Goal: Ask a question

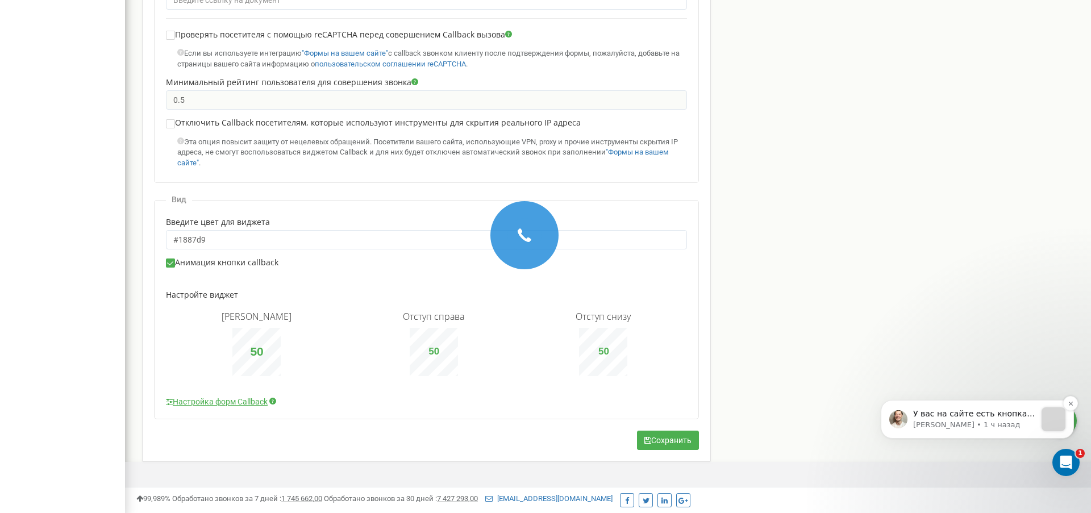
click at [972, 413] on p "У вас на сайте есть кнопка скролла, которая мешает передвинуть виджет ниже. Про…" at bounding box center [974, 414] width 123 height 11
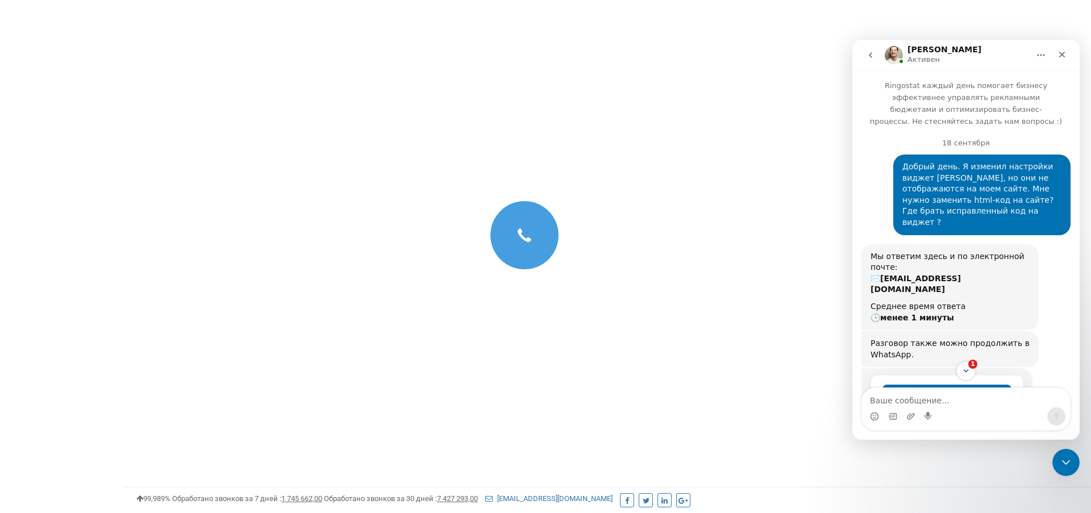
scroll to position [1825, 0]
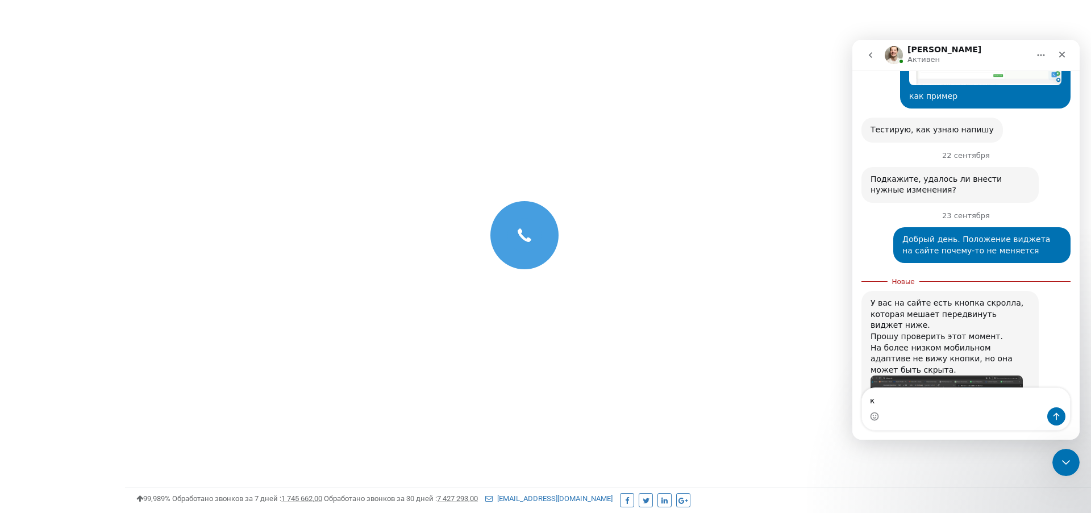
type textarea "к"
click at [984, 376] on img "Vladyslav говорит…" at bounding box center [947, 417] width 152 height 82
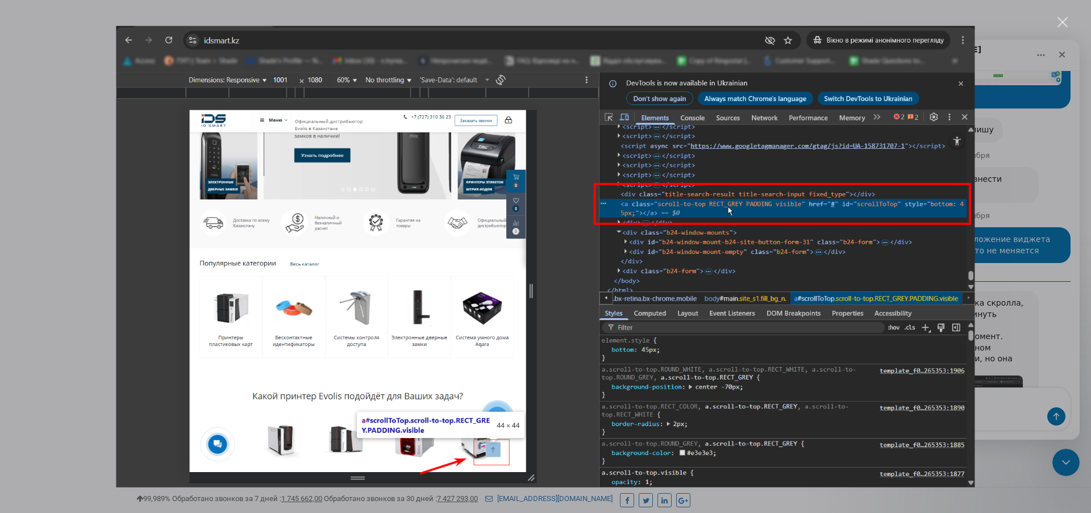
scroll to position [0, 0]
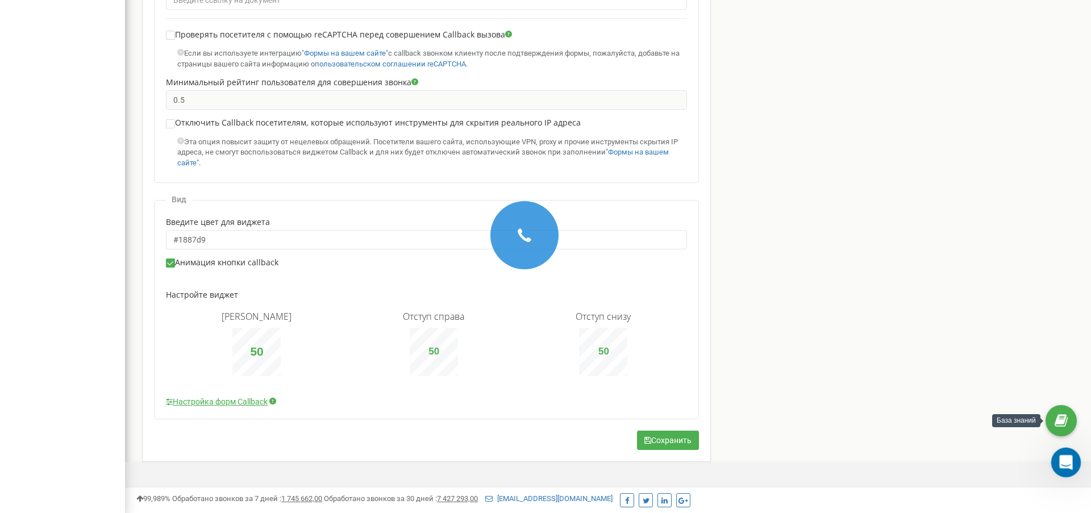
click at [1066, 461] on icon "Открыть службу сообщений Intercom" at bounding box center [1064, 460] width 8 height 9
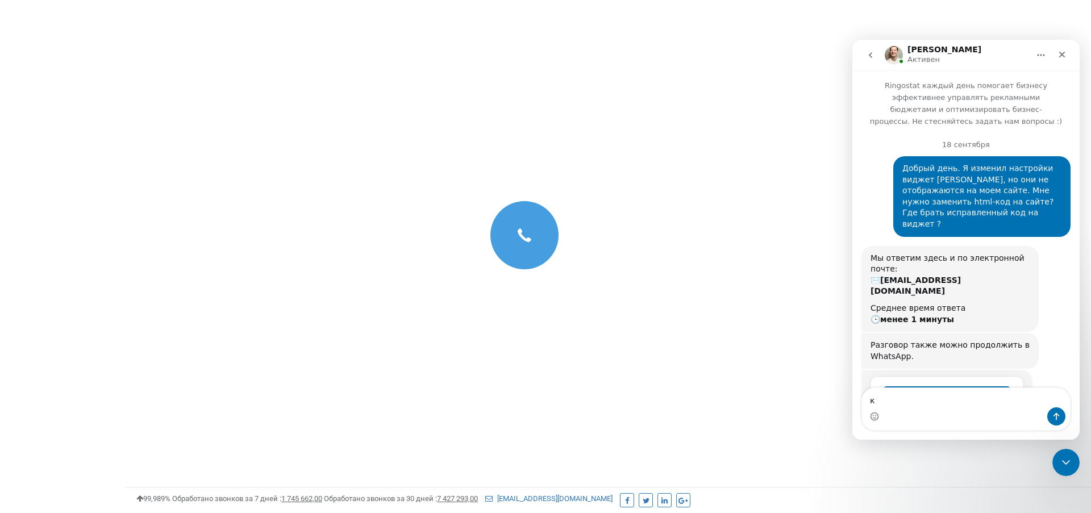
scroll to position [1806, 0]
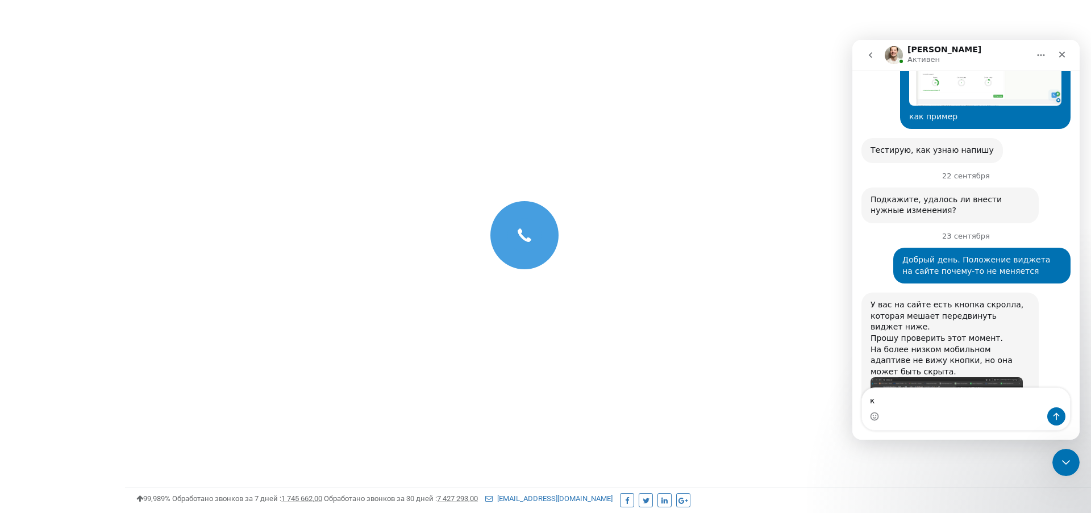
drag, startPoint x: 922, startPoint y: 403, endPoint x: 810, endPoint y: 394, distance: 112.9
click at [852, 394] on html "[PERSON_NAME] каждый день помогает бизнесу эффективнее управлять рекламными бюд…" at bounding box center [965, 240] width 227 height 400
drag, startPoint x: 939, startPoint y: 399, endPoint x: 820, endPoint y: 399, distance: 118.8
click at [852, 399] on html "[PERSON_NAME] каждый день помогает бизнесу эффективнее управлять рекламными бюд…" at bounding box center [965, 240] width 227 height 400
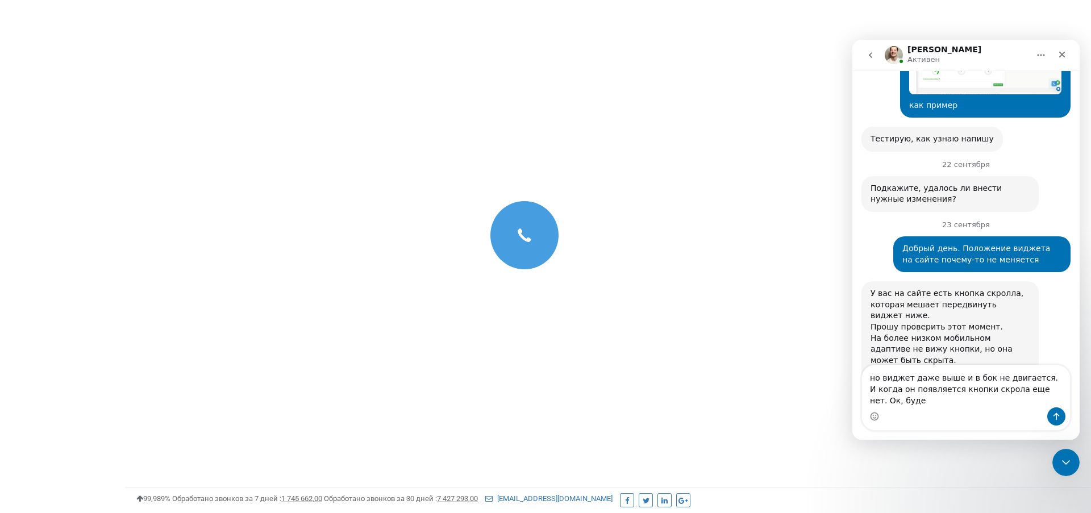
scroll to position [1829, 0]
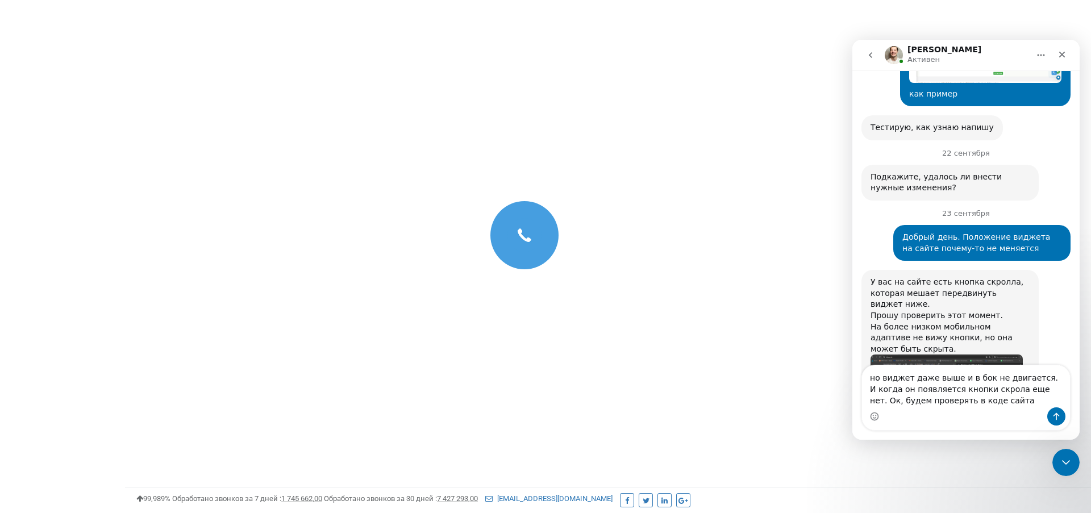
type textarea "но виджет даже выше и в бок не двигается. И когда он появляется кнопки скрола е…"
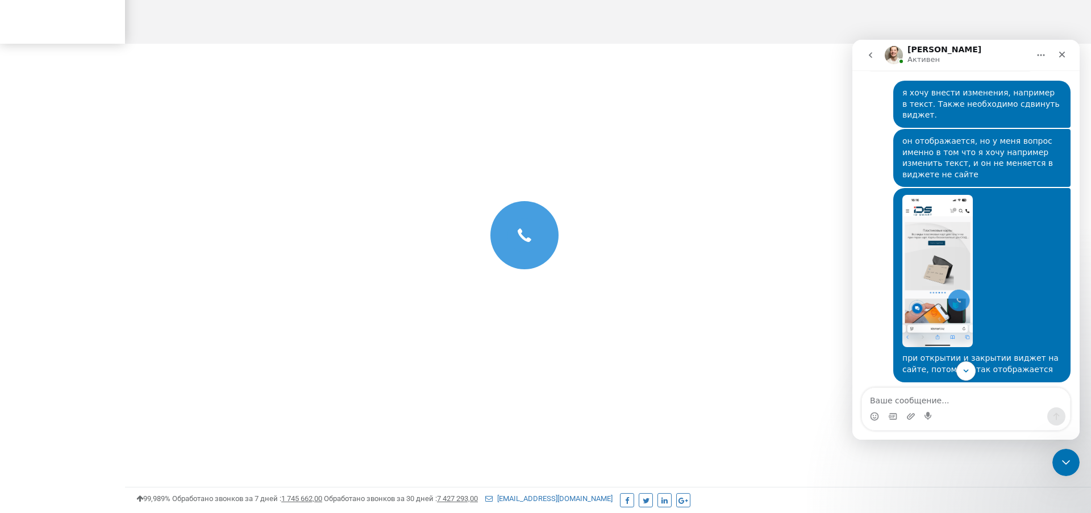
scroll to position [831, 0]
drag, startPoint x: 901, startPoint y: 292, endPoint x: 1048, endPoint y: 302, distance: 147.5
click at [1048, 352] on div "при открытии и закрытии виджет на сайте, потом вот так отображается" at bounding box center [981, 363] width 159 height 22
click at [963, 399] on textarea "Ваше сообщение..." at bounding box center [966, 397] width 208 height 19
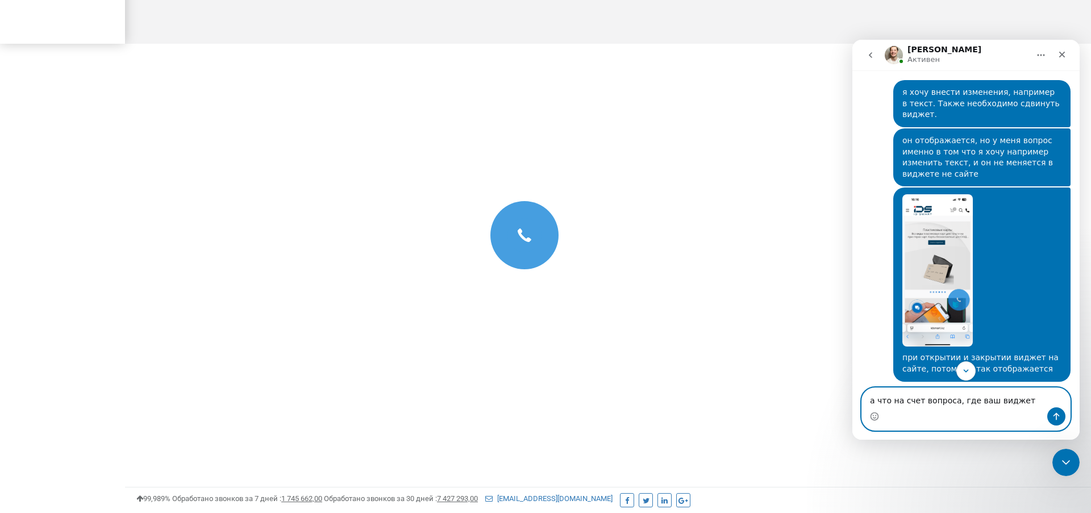
type textarea "а что на счет вопроса, где ваш виджет"
click at [1012, 398] on textarea "а что на счет вопроса, где ваш виджет" at bounding box center [966, 397] width 208 height 19
click at [1003, 399] on textarea "а что на счет вопроса, где ваш виджет" at bounding box center [966, 397] width 208 height 19
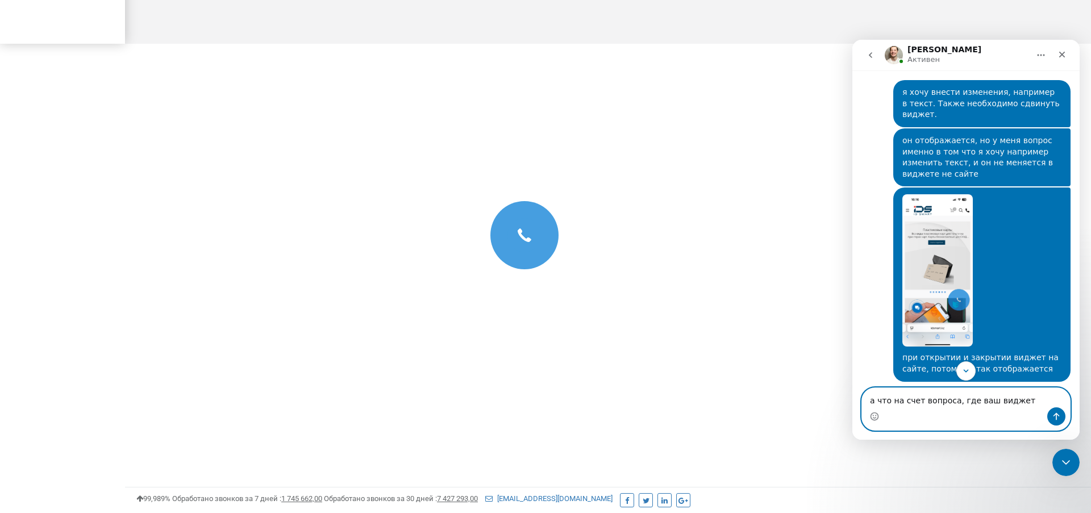
click at [1003, 399] on textarea "а что на счет вопроса, где ваш виджет" at bounding box center [966, 397] width 208 height 19
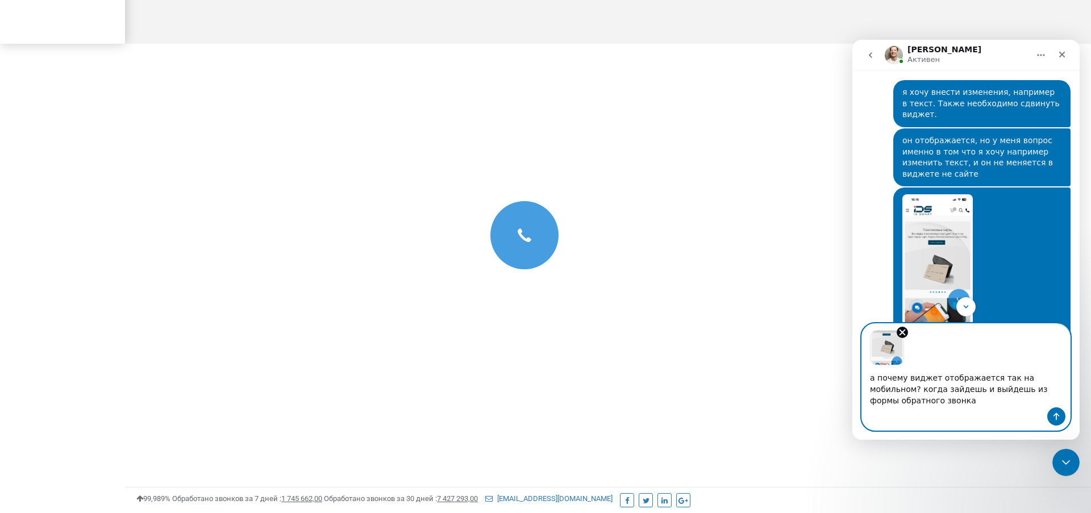
type textarea "а почему виджет отображается так на мобильном? когда зайдешь и выйдешь из формы…"
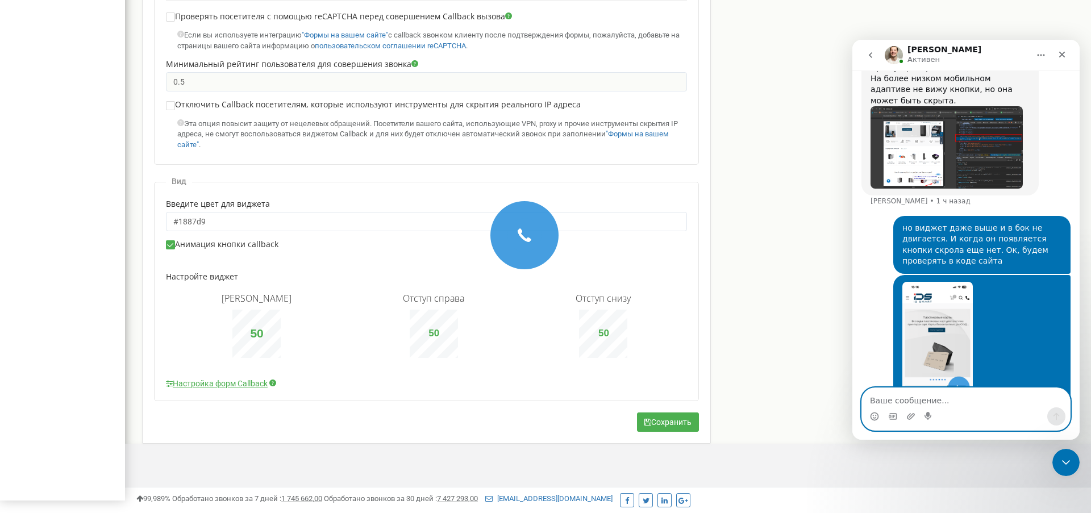
scroll to position [0, 0]
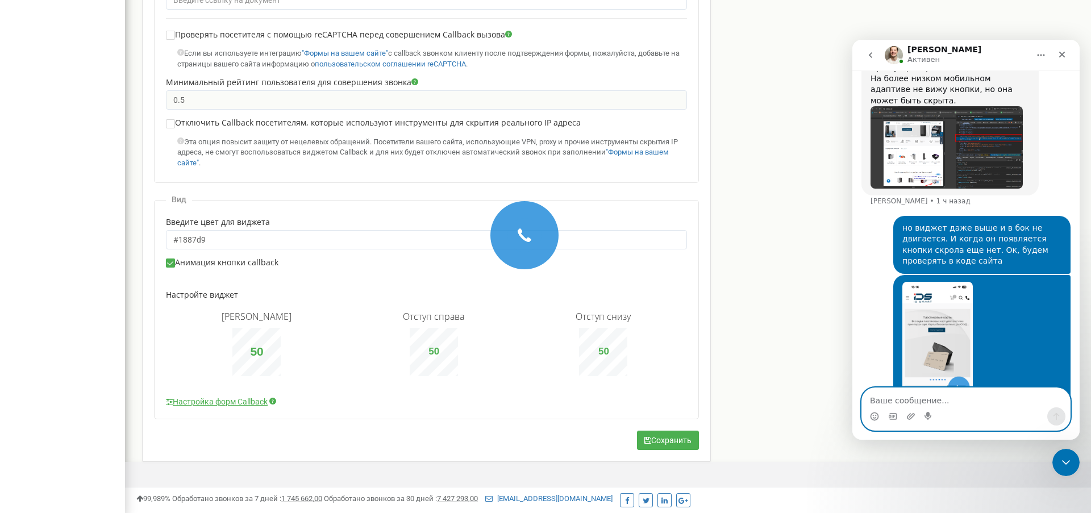
click at [871, 57] on icon "go back" at bounding box center [870, 55] width 3 height 6
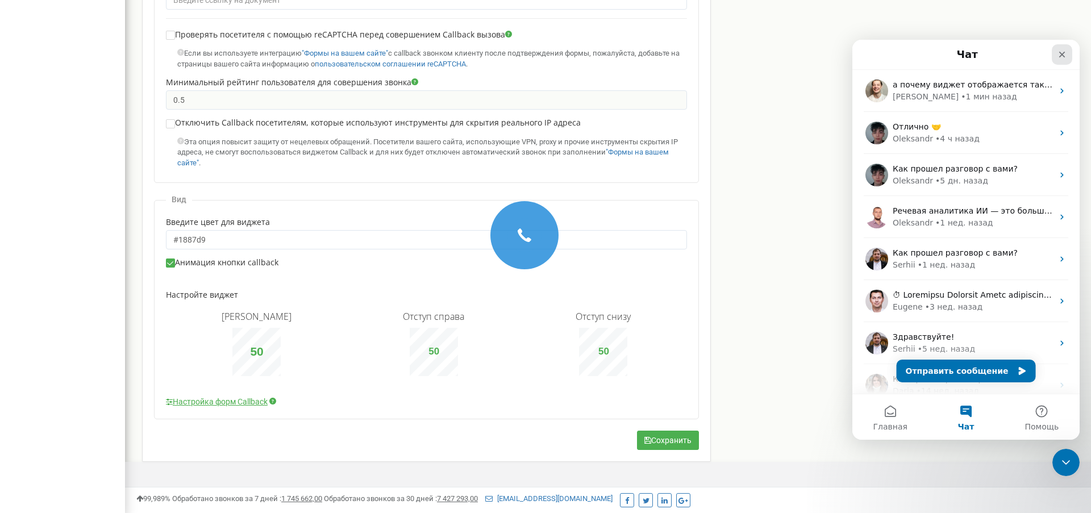
click at [1065, 53] on icon "Закрыть" at bounding box center [1062, 54] width 9 height 9
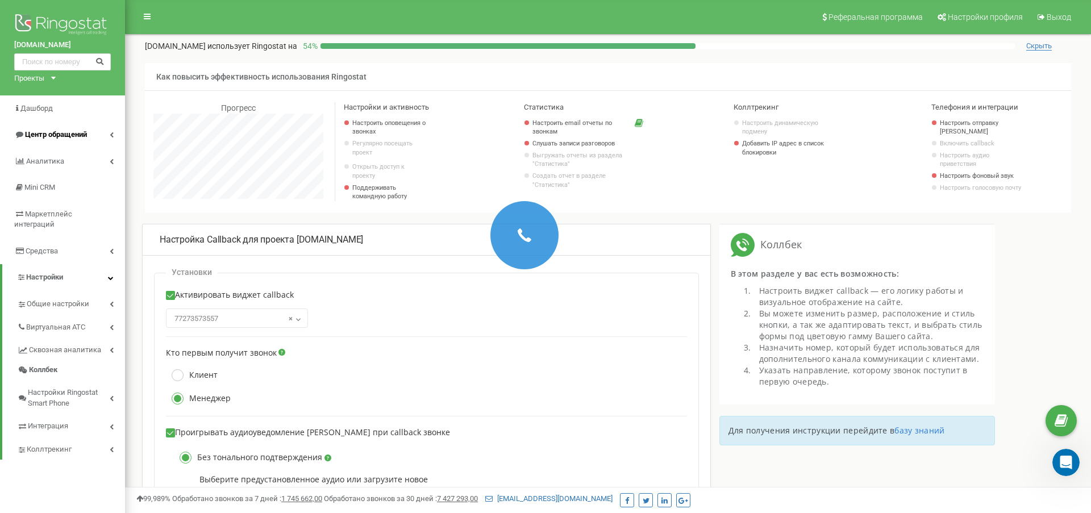
click at [47, 130] on span "Центр обращений" at bounding box center [56, 134] width 62 height 9
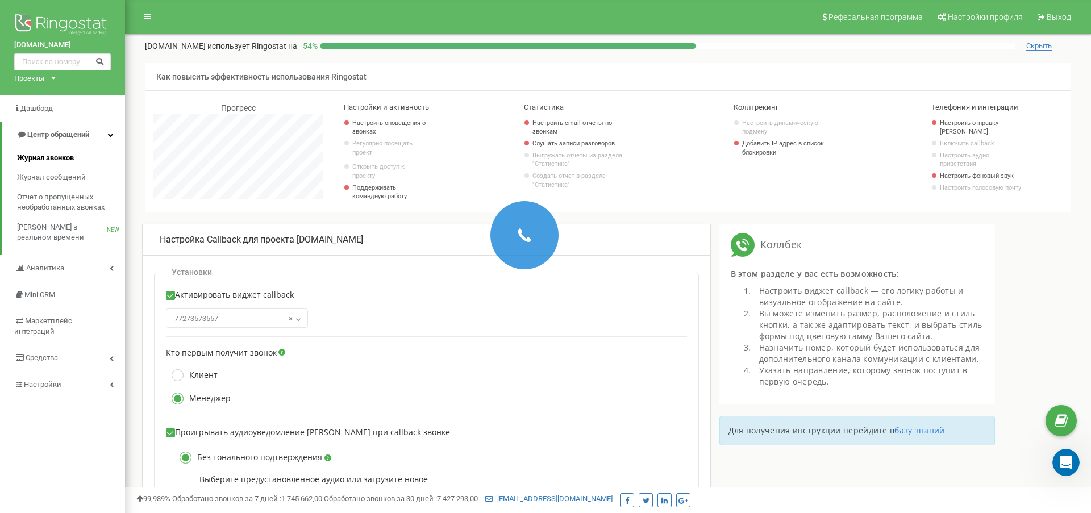
click at [47, 156] on span "Журнал звонков" at bounding box center [45, 158] width 57 height 11
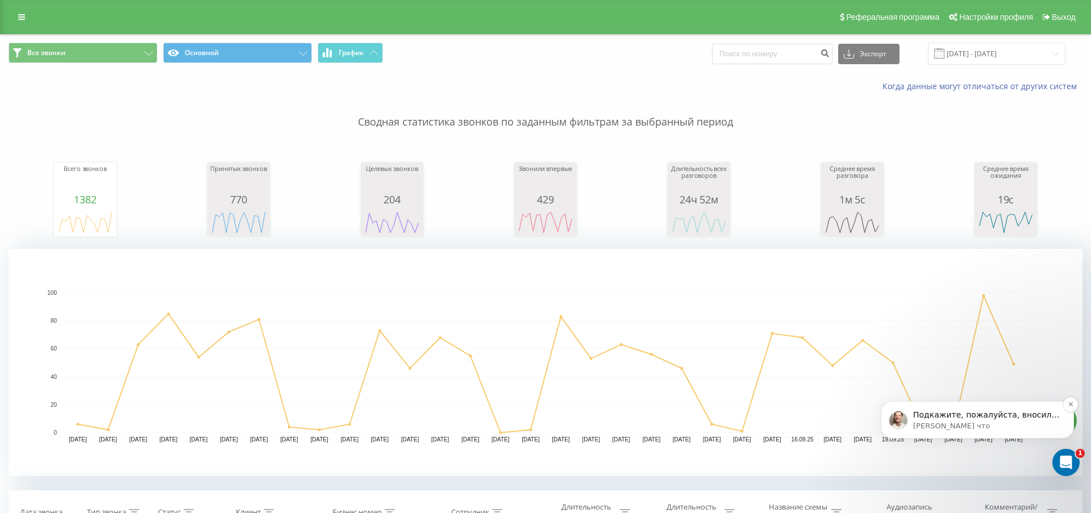
click at [972, 419] on p "Подкажите, пожалуйста, вносили ли вы изменения для callback именно на сайте?" at bounding box center [986, 415] width 147 height 11
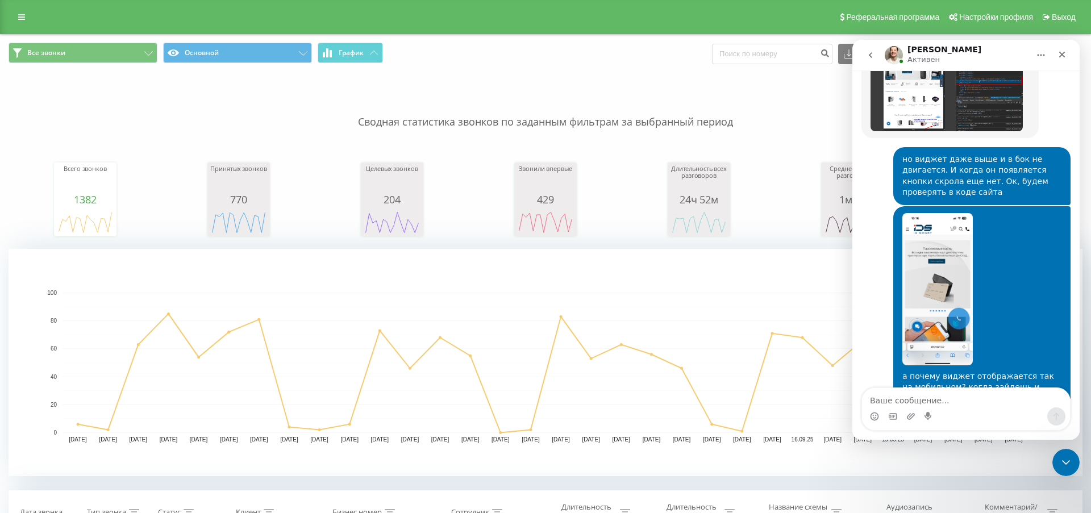
scroll to position [2132, 0]
drag, startPoint x: 974, startPoint y: 399, endPoint x: 905, endPoint y: 401, distance: 68.8
click at [905, 401] on textarea "не знаю. Изночально вы" at bounding box center [966, 397] width 208 height 19
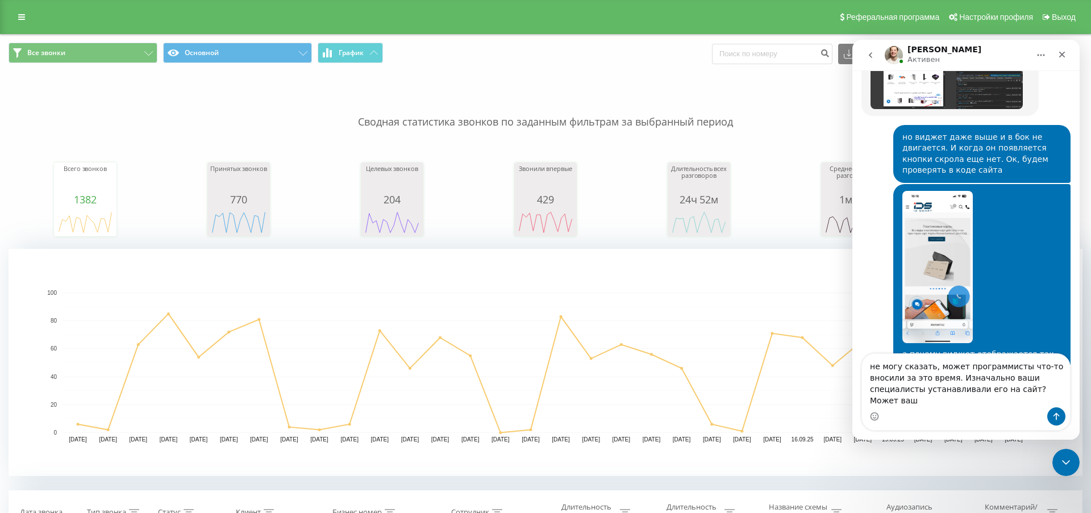
scroll to position [2166, 0]
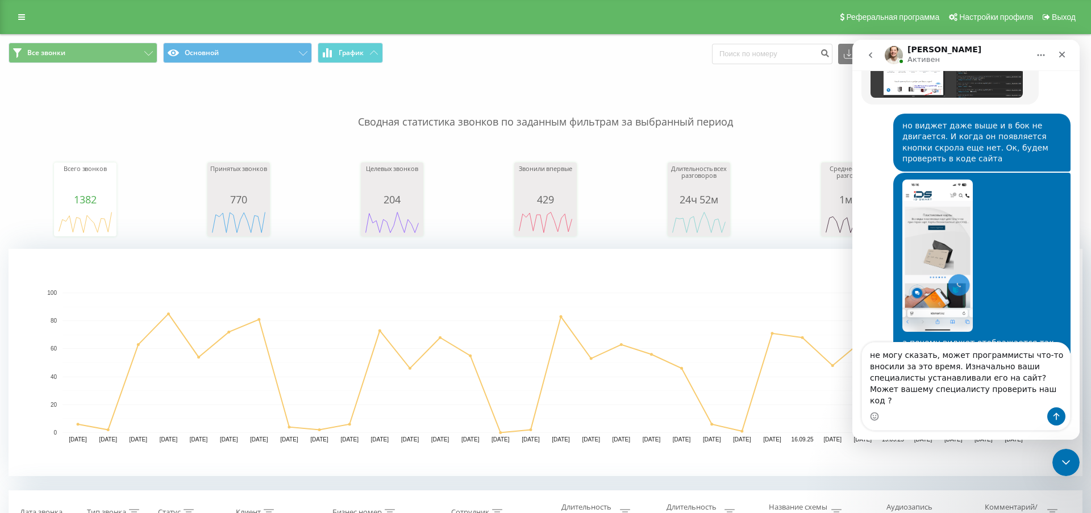
type textarea "не могу сказать, может программисты что-то вносили за это время. Изначально ваш…"
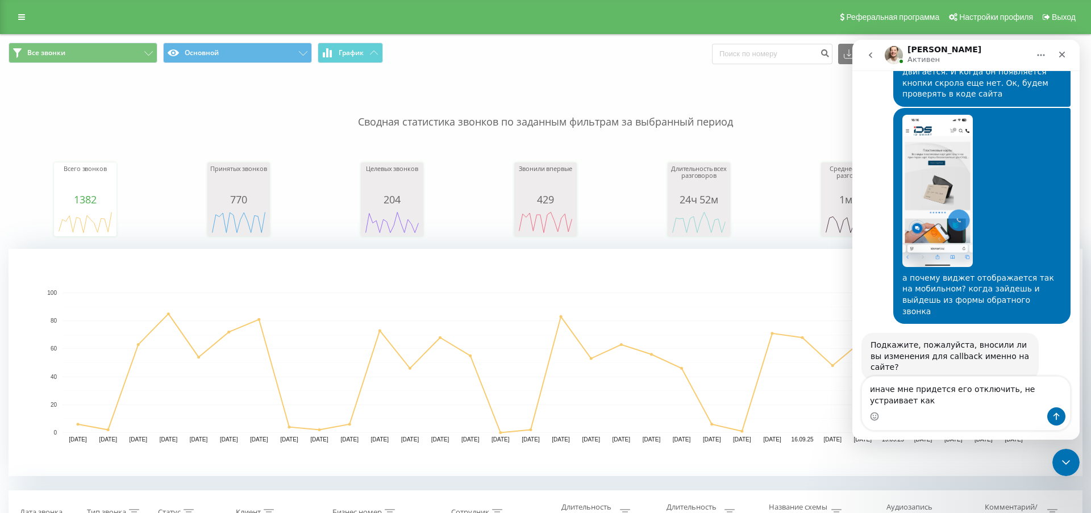
scroll to position [2275, 0]
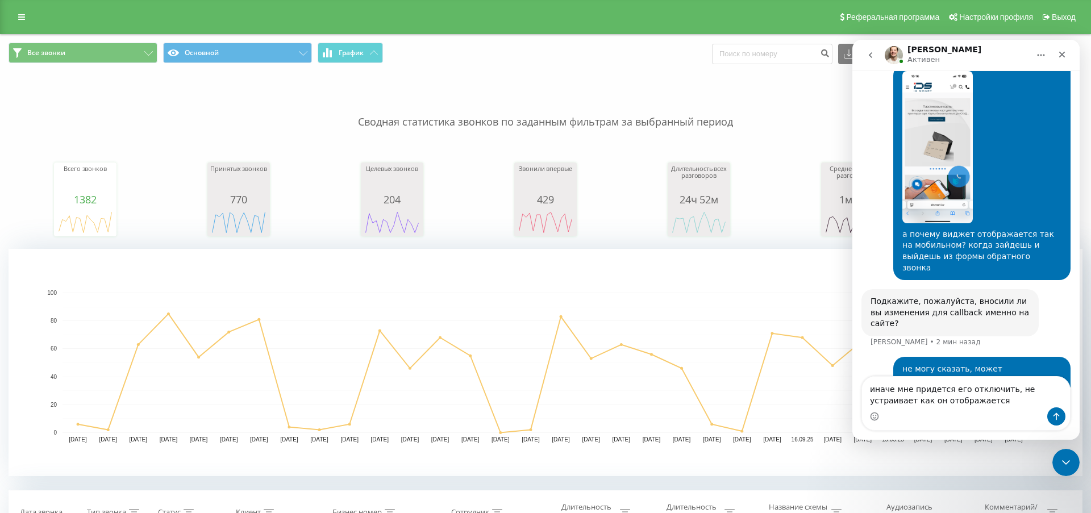
type textarea "иначе мне придется его отключить, не устраивает как он отображается"
drag, startPoint x: 983, startPoint y: 401, endPoint x: 811, endPoint y: 390, distance: 171.4
click at [852, 390] on html "[PERSON_NAME] каждый день помогает бизнесу эффективнее управлять рекламными бюд…" at bounding box center [965, 240] width 227 height 400
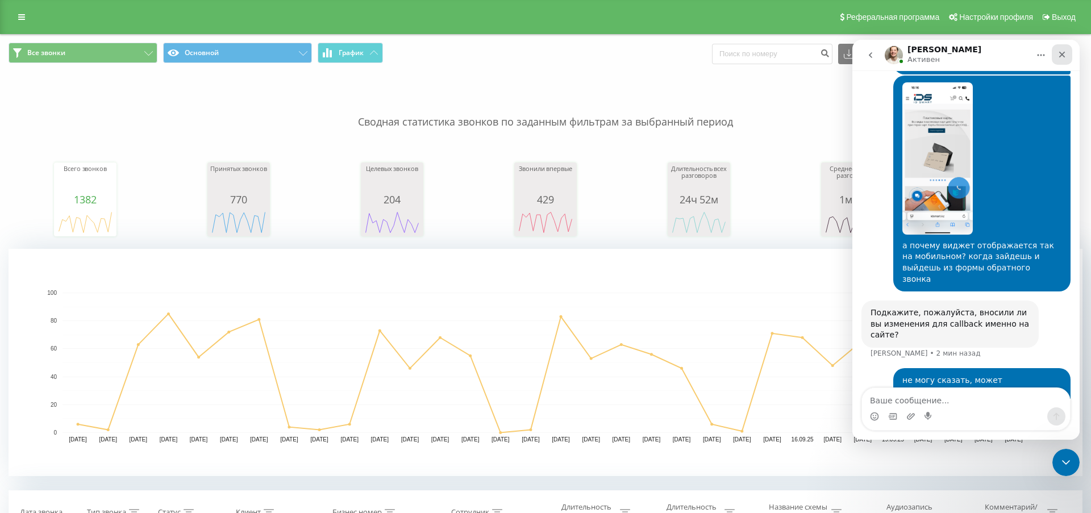
click at [1064, 56] on icon "Закрыть" at bounding box center [1062, 55] width 6 height 6
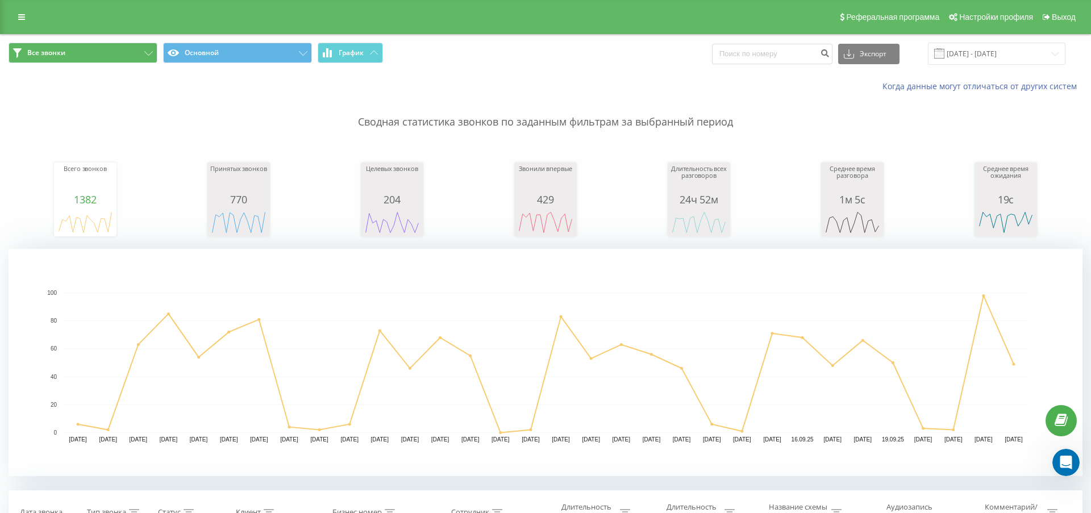
click at [145, 56] on icon at bounding box center [148, 53] width 9 height 5
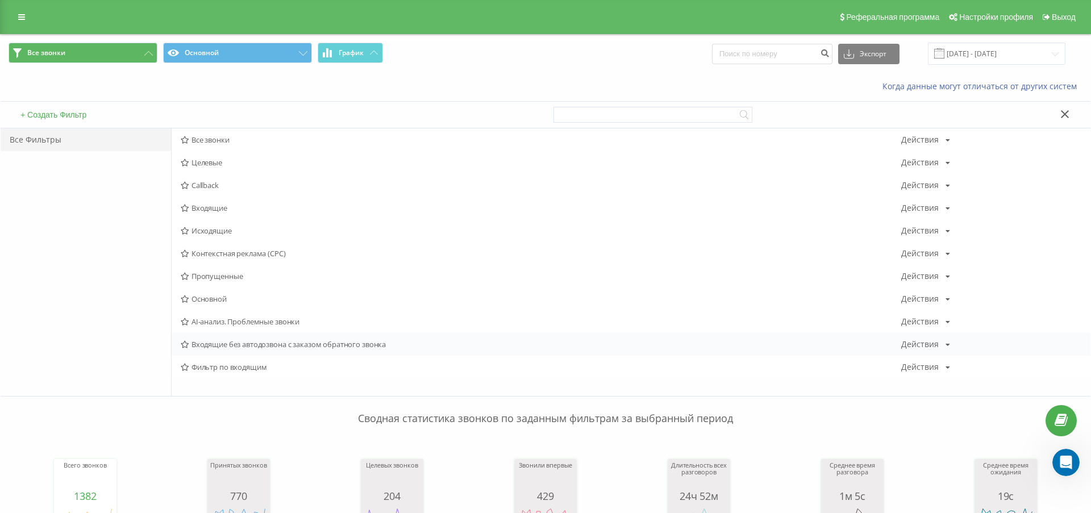
click at [217, 348] on span "Входящие без автодозвона с заказом обратного звонка" at bounding box center [541, 344] width 721 height 8
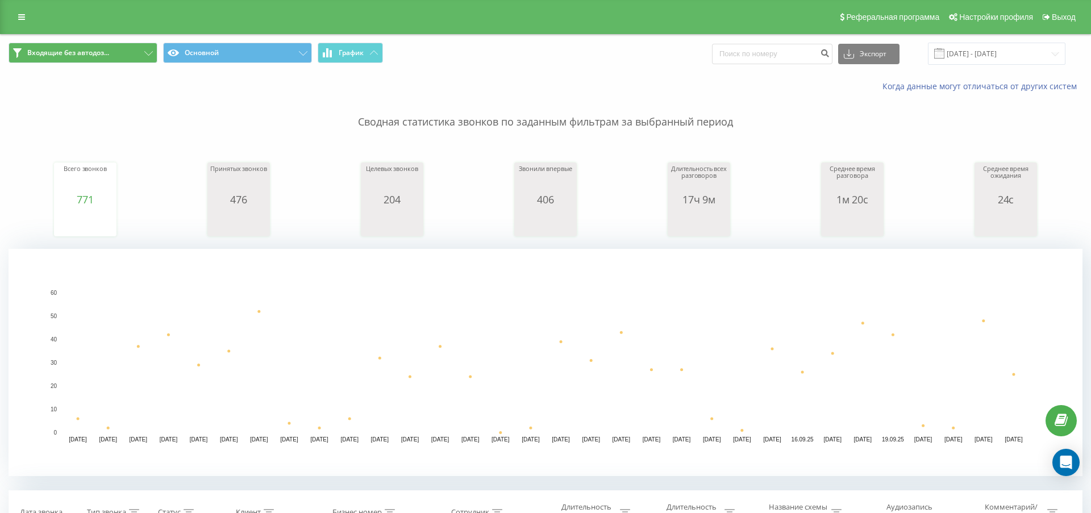
click at [144, 62] on button "Входящие без автодоз..." at bounding box center [83, 53] width 149 height 20
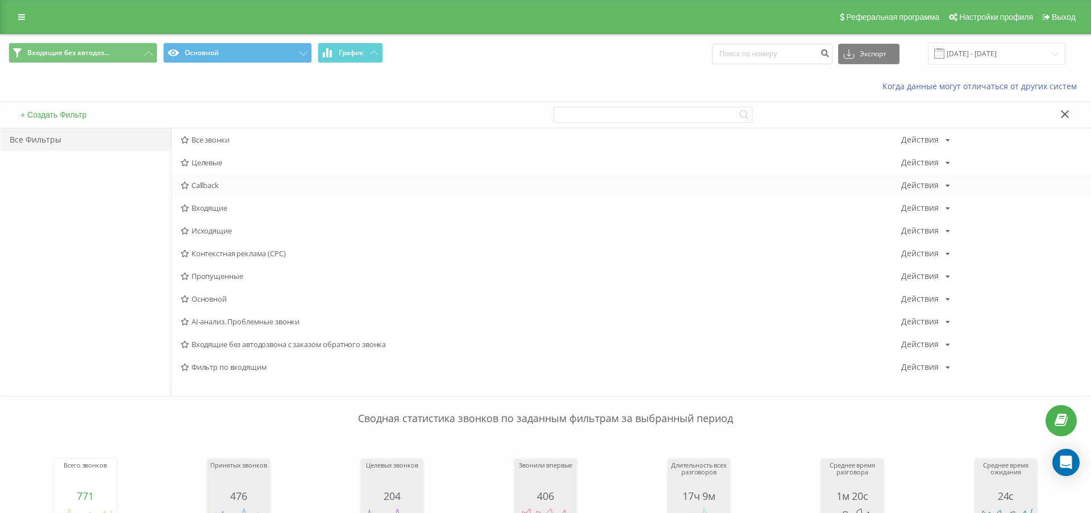
click at [207, 189] on span "Callback" at bounding box center [541, 185] width 721 height 8
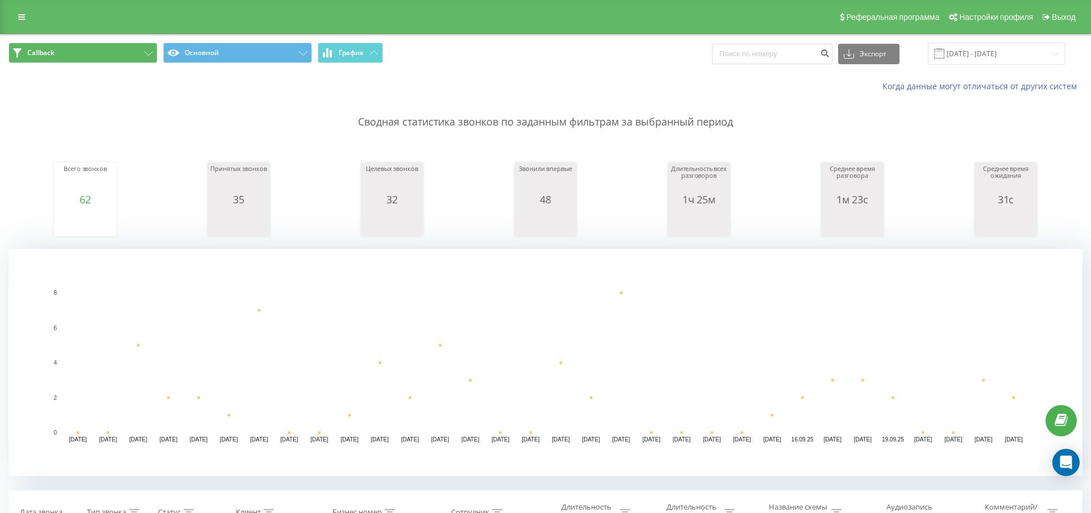
click at [148, 63] on button "Callback" at bounding box center [83, 53] width 149 height 20
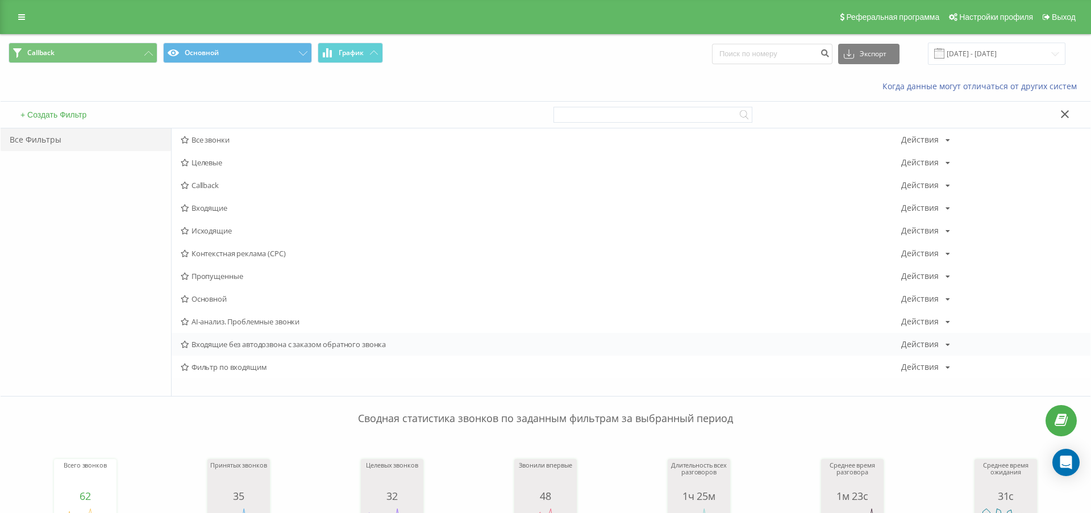
click at [296, 348] on span "Входящие без автодозвона с заказом обратного звонка" at bounding box center [541, 344] width 721 height 8
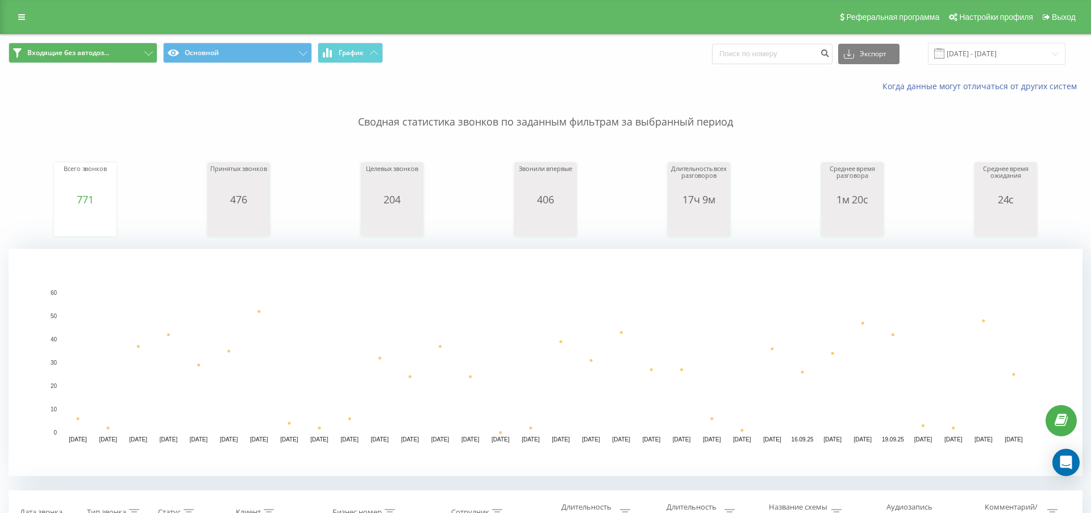
click at [144, 56] on icon at bounding box center [148, 53] width 9 height 5
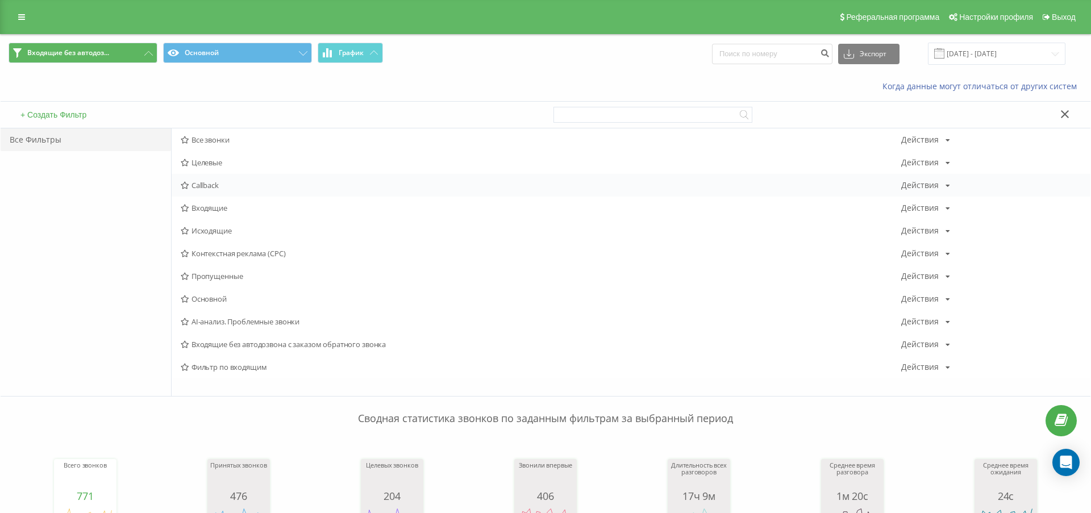
click at [215, 189] on span "Callback" at bounding box center [541, 185] width 721 height 8
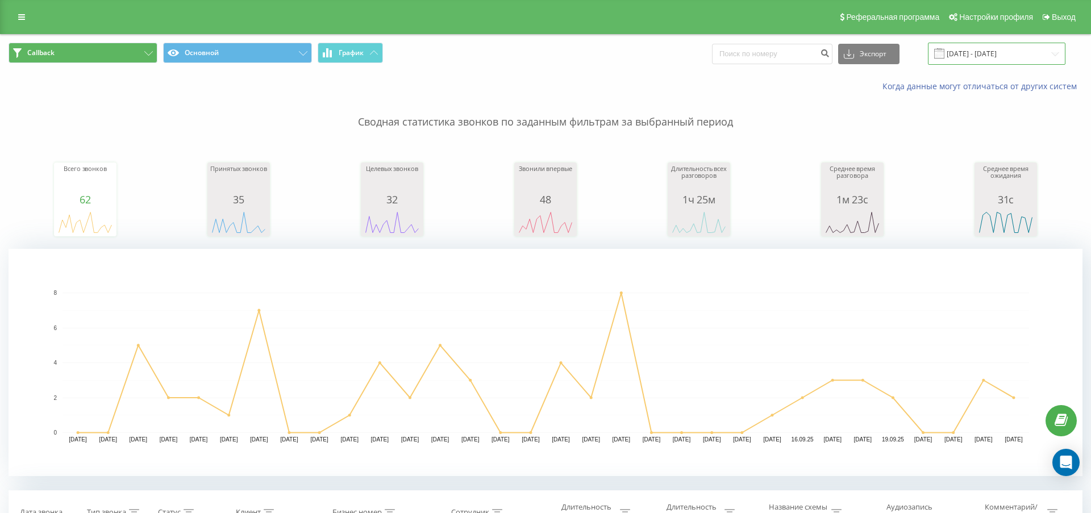
click at [971, 57] on input "[DATE] - [DATE]" at bounding box center [997, 54] width 138 height 22
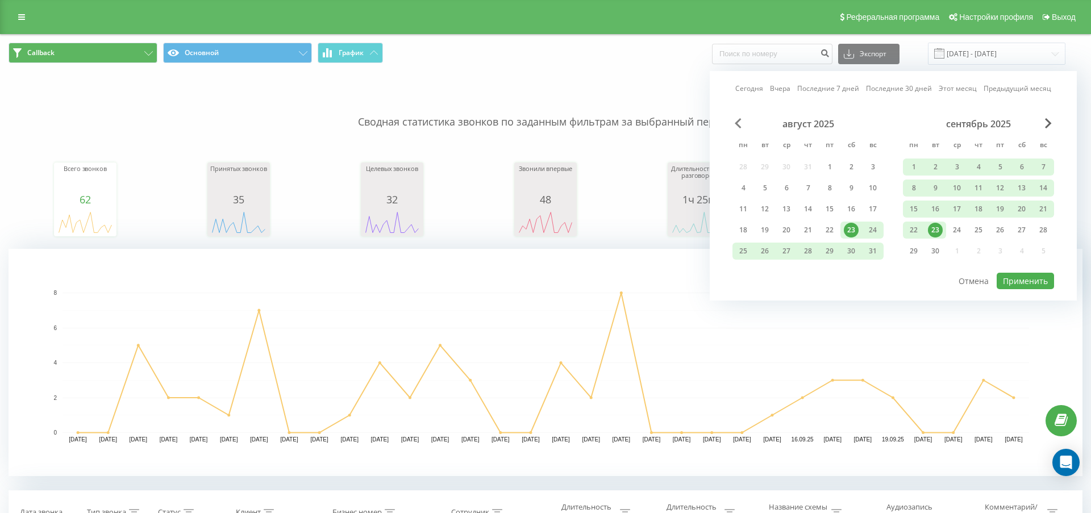
click at [739, 128] on span "Previous Month" at bounding box center [738, 123] width 7 height 10
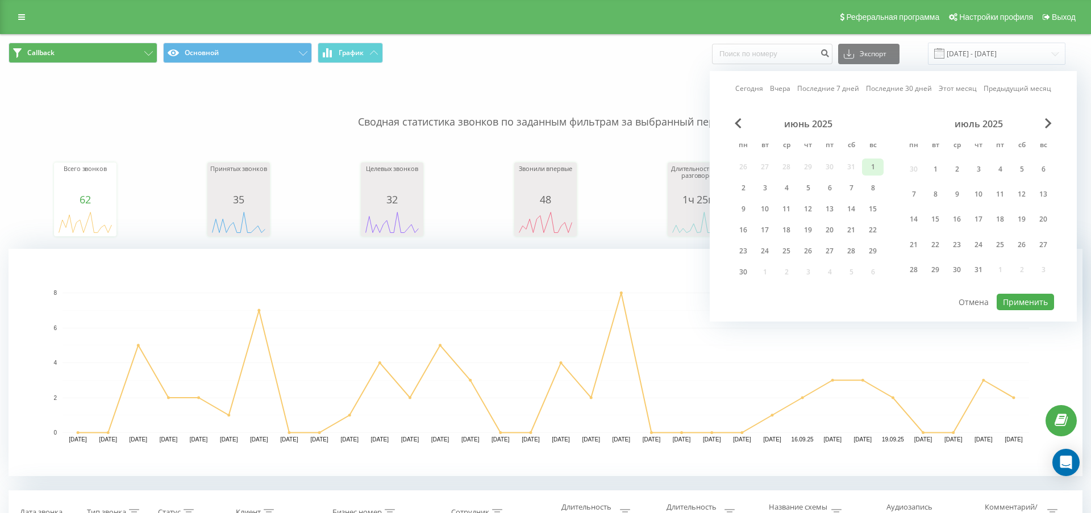
click at [871, 173] on div "1" at bounding box center [872, 167] width 15 height 15
click at [1050, 128] on span "Next Month" at bounding box center [1048, 123] width 7 height 10
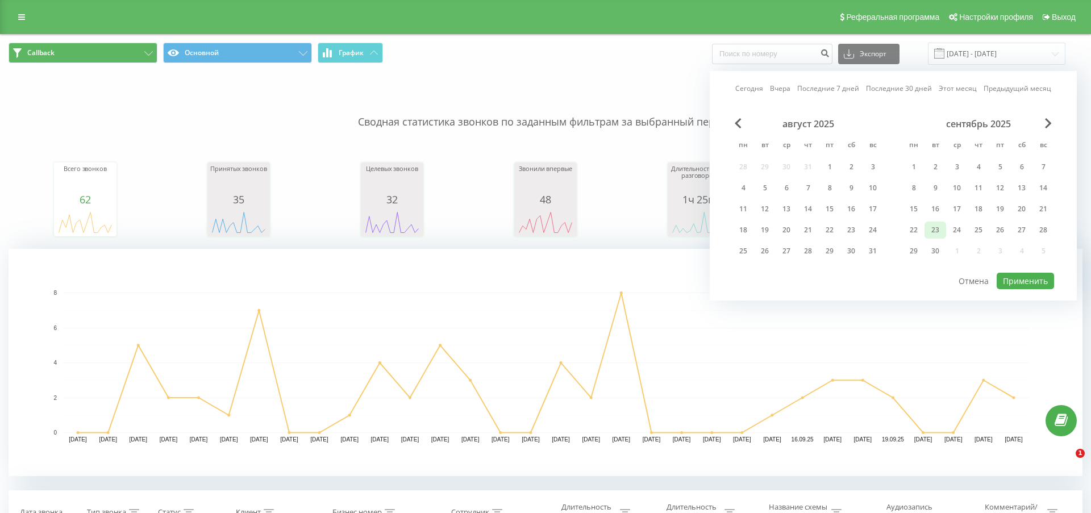
click at [937, 238] on div "23" at bounding box center [935, 230] width 15 height 15
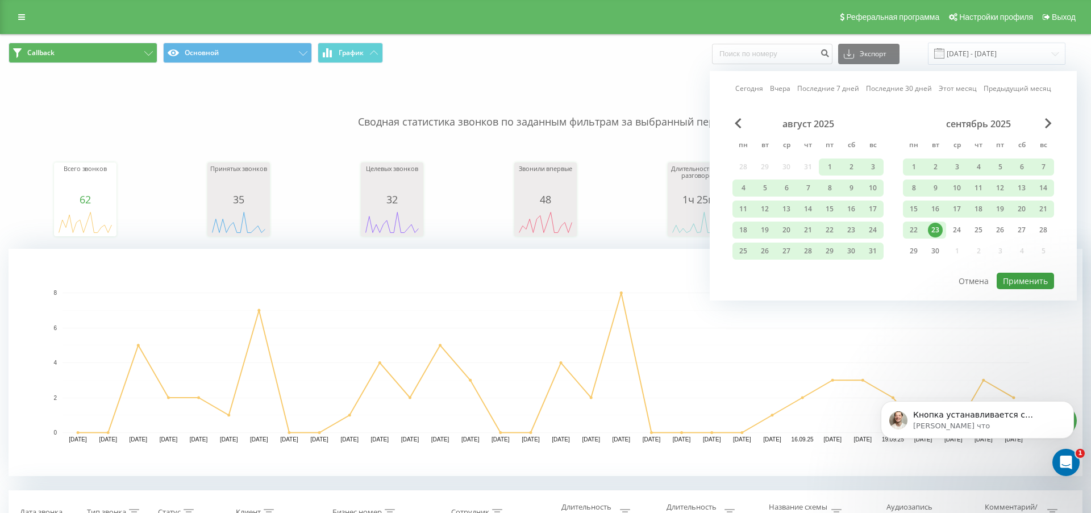
click at [1028, 289] on button "Применить" at bounding box center [1025, 281] width 57 height 16
type input "01.06.2025 - 23.09.2025"
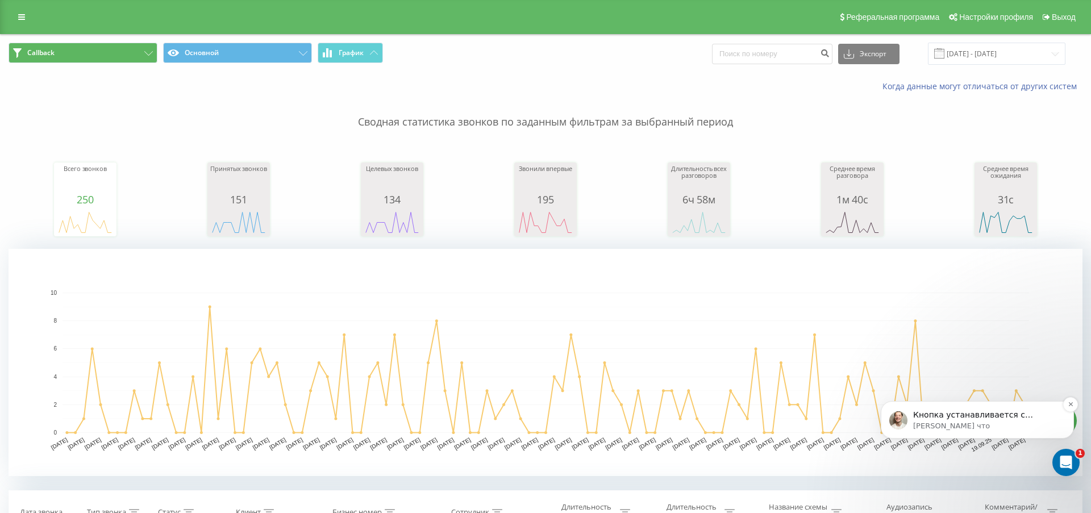
click at [955, 413] on p "Кнопка устанавливается с помощью скрипта. Все остальные изменения делаются в ли…" at bounding box center [986, 415] width 147 height 11
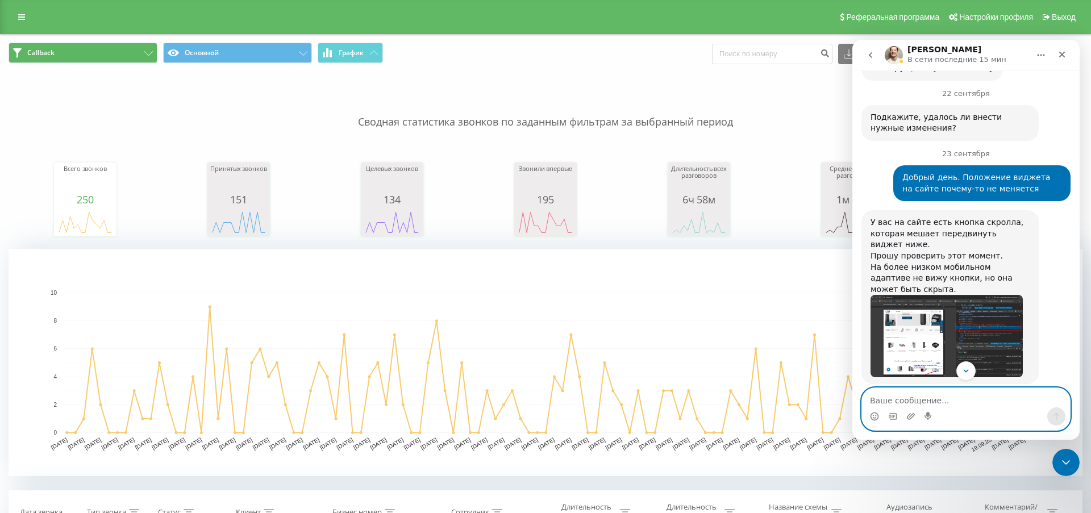
scroll to position [1874, 0]
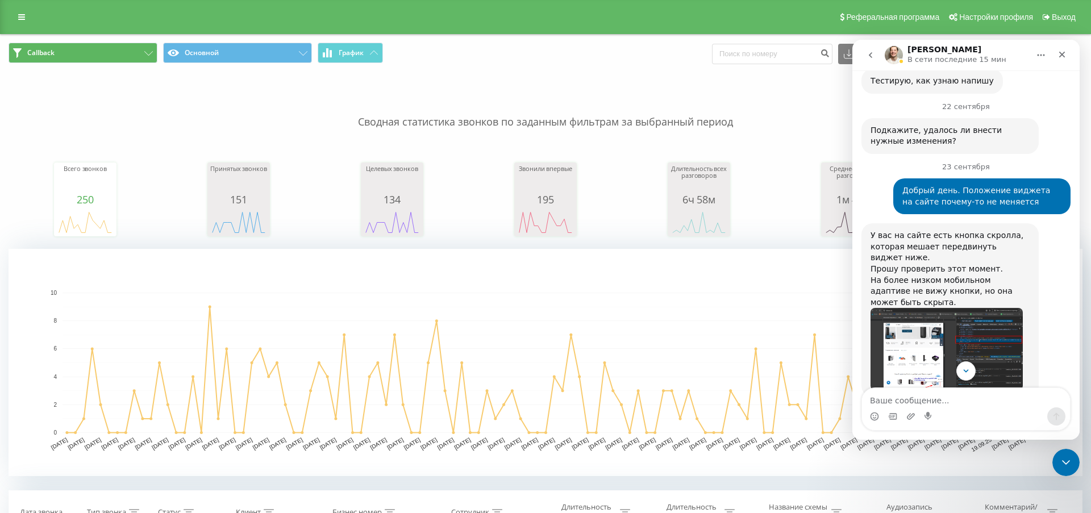
click at [960, 308] on img "Vladyslav говорит…" at bounding box center [947, 349] width 152 height 82
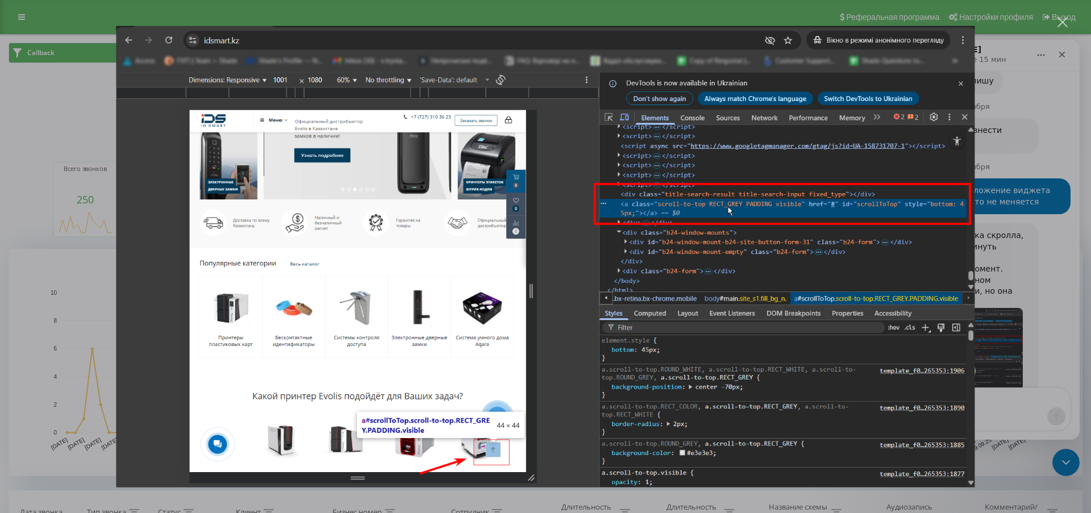
scroll to position [0, 0]
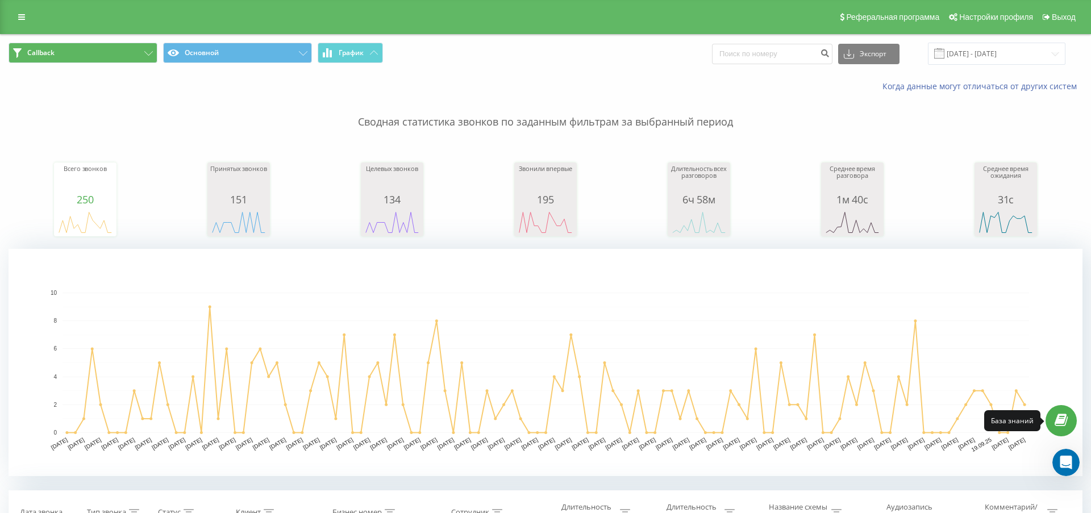
click at [1063, 417] on icon at bounding box center [1061, 420] width 13 height 11
click at [1060, 460] on icon "Открыть службу сообщений Intercom" at bounding box center [1064, 461] width 19 height 19
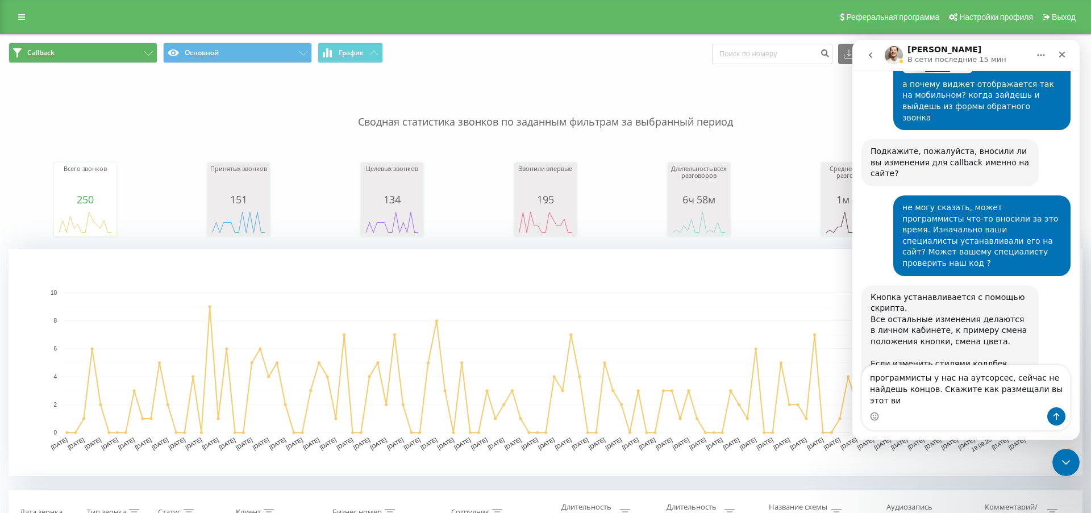
scroll to position [2438, 0]
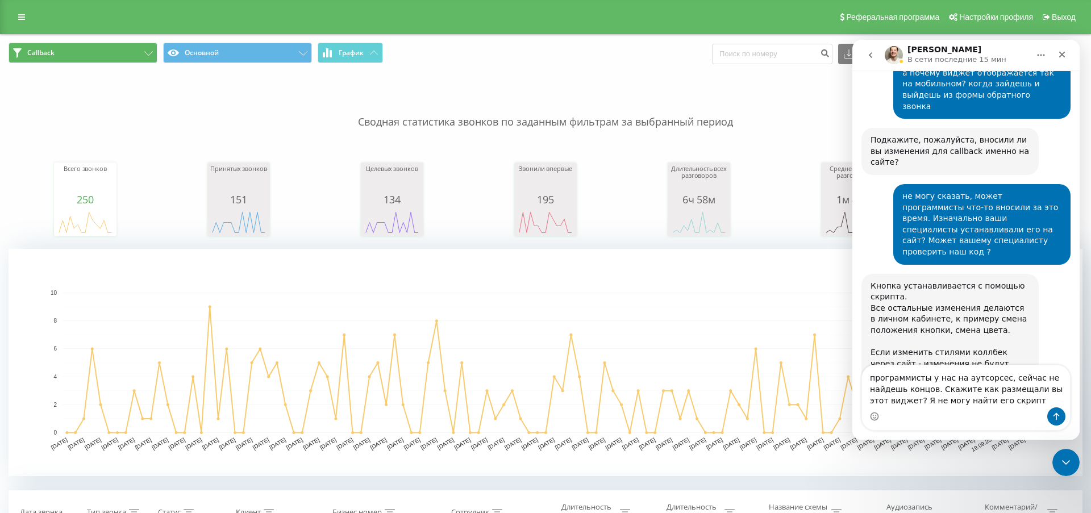
click at [897, 399] on textarea "программисты у нас на аутсорсес, сейчас не найдешь концов. Скажите как размещал…" at bounding box center [966, 386] width 208 height 42
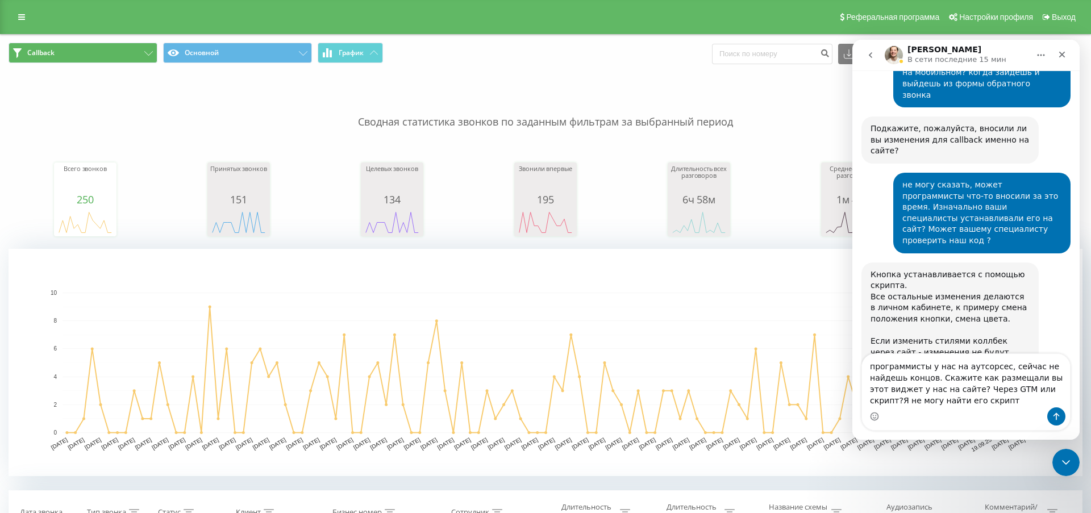
type textarea "программисты у нас на аутсорсес, сейчас не найдешь концов. Скажите как размещал…"
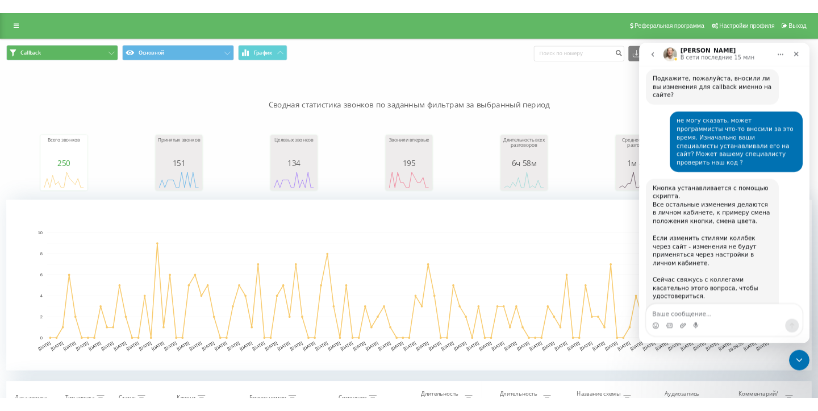
scroll to position [2492, 0]
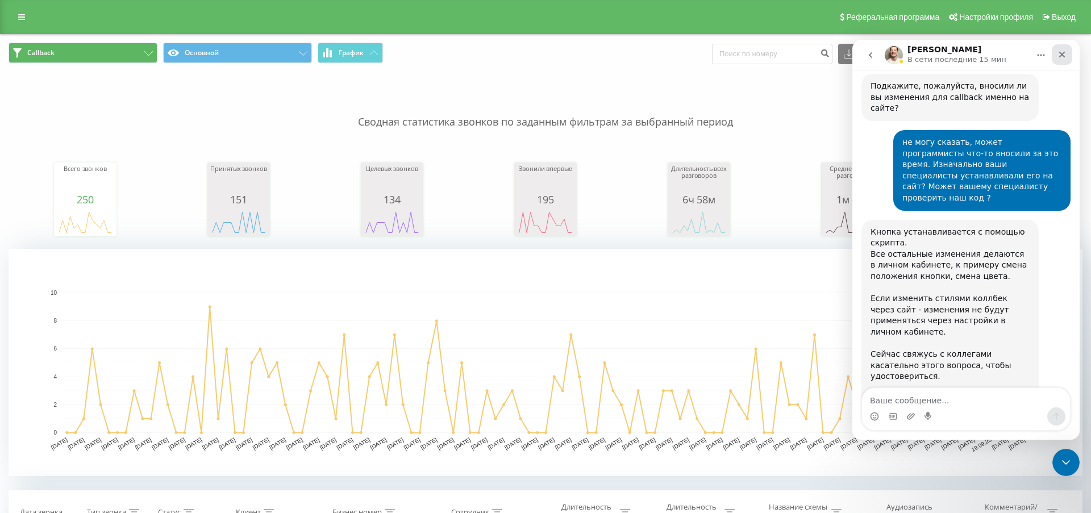
click at [1063, 51] on icon "Закрыть" at bounding box center [1062, 54] width 9 height 9
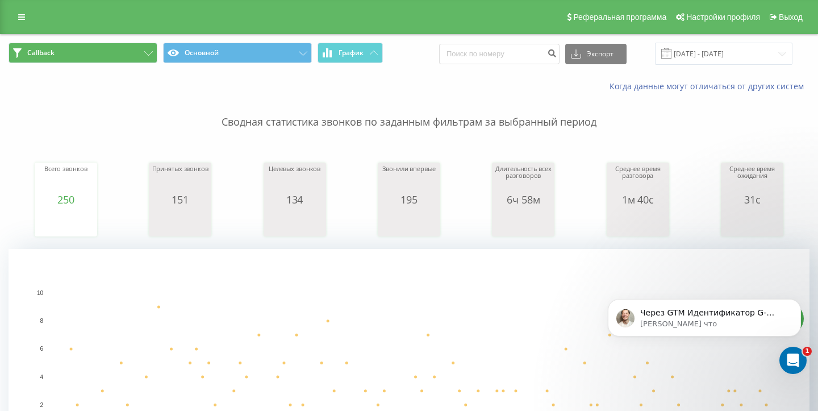
scroll to position [0, 0]
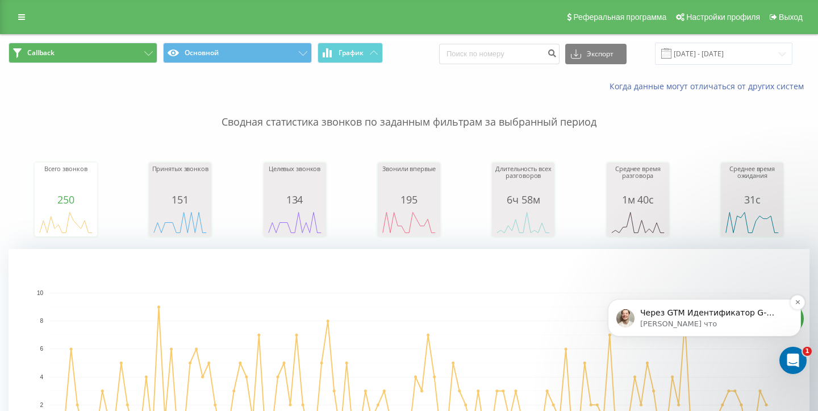
click at [698, 314] on p "Через GTM Идентификатор G-TZVZ54KVN0 Инструкция: Установка скрипта отслеживания…" at bounding box center [713, 312] width 147 height 11
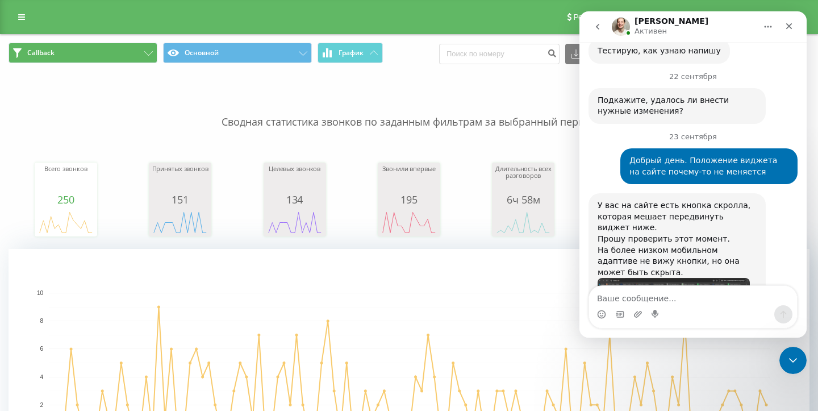
scroll to position [2672, 0]
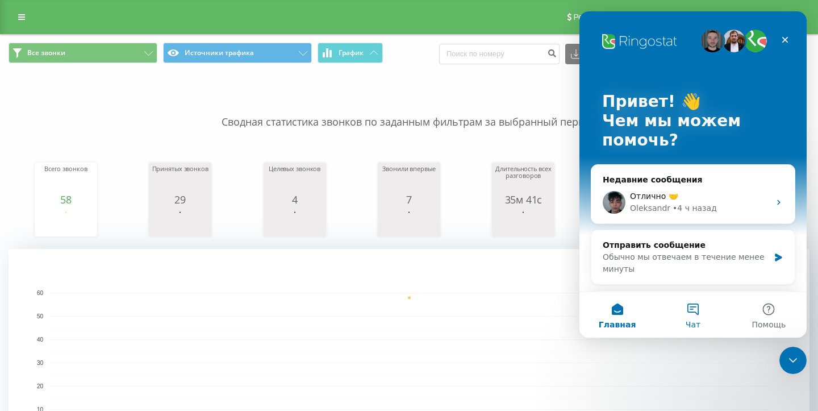
click at [698, 311] on button "Чат" at bounding box center [693, 314] width 76 height 45
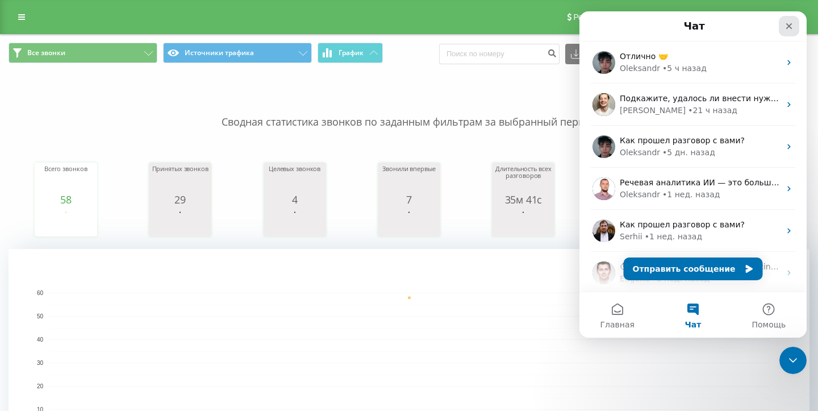
click at [788, 26] on icon "Закрыть" at bounding box center [789, 26] width 9 height 9
